Goal: Information Seeking & Learning: Learn about a topic

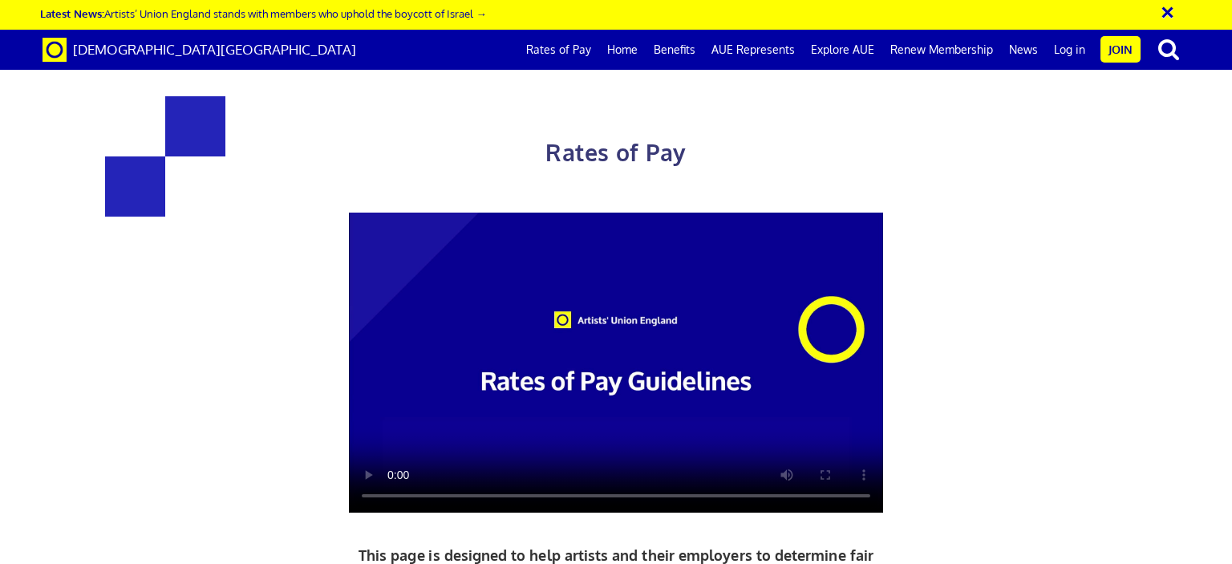
scroll to position [0, 12]
drag, startPoint x: 391, startPoint y: 476, endPoint x: 1041, endPoint y: 313, distance: 670.0
click at [1041, 313] on div "Rates of Pay This page is designed to help artists and their employers to deter…" at bounding box center [616, 423] width 1256 height 815
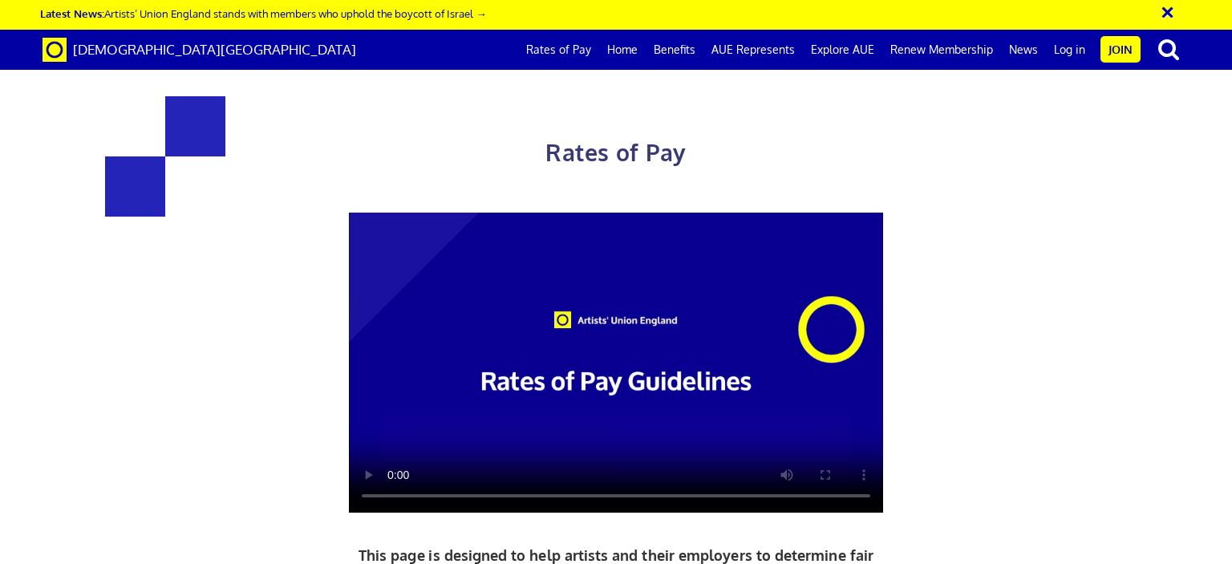
scroll to position [642, 0]
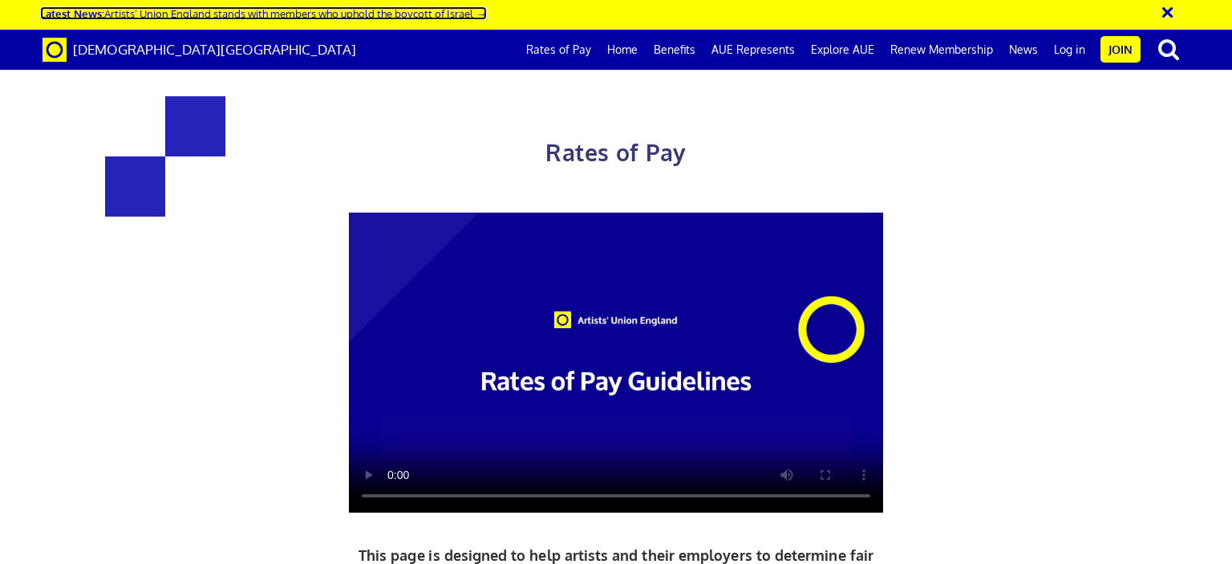
drag, startPoint x: 367, startPoint y: 11, endPoint x: 382, endPoint y: 14, distance: 14.6
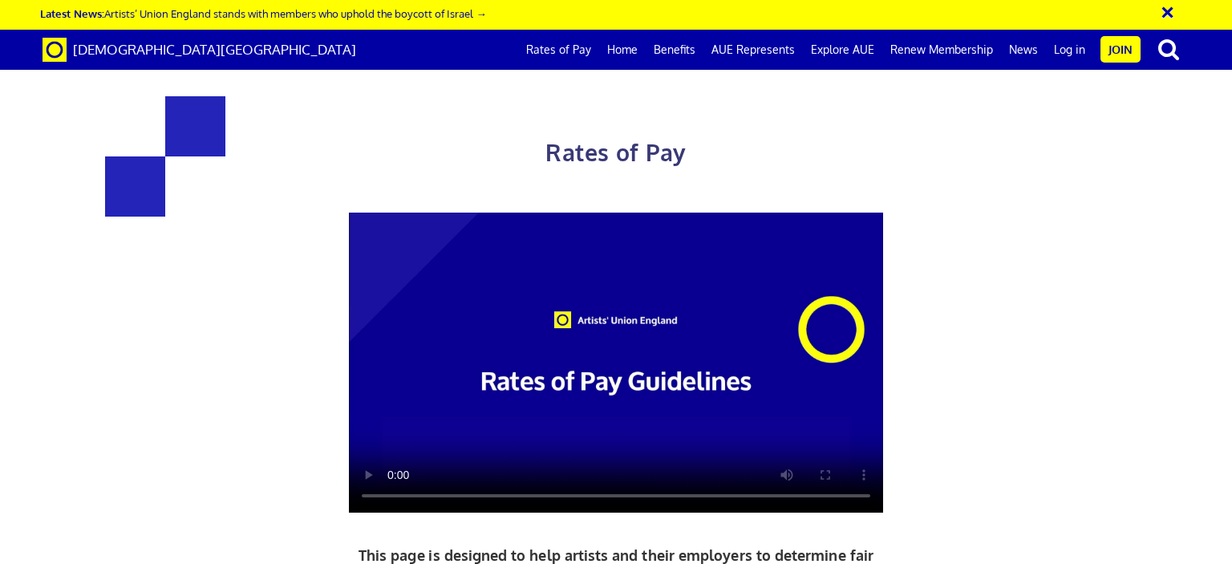
drag, startPoint x: 382, startPoint y: 14, endPoint x: 203, endPoint y: 112, distance: 203.9
click at [204, 112] on div "Rates of Pay This page is designed to help artists and their employers to deter…" at bounding box center [616, 447] width 838 height 767
click at [590, 43] on link "Rates of Pay" at bounding box center [558, 50] width 81 height 40
